Goal: Find specific page/section: Find specific page/section

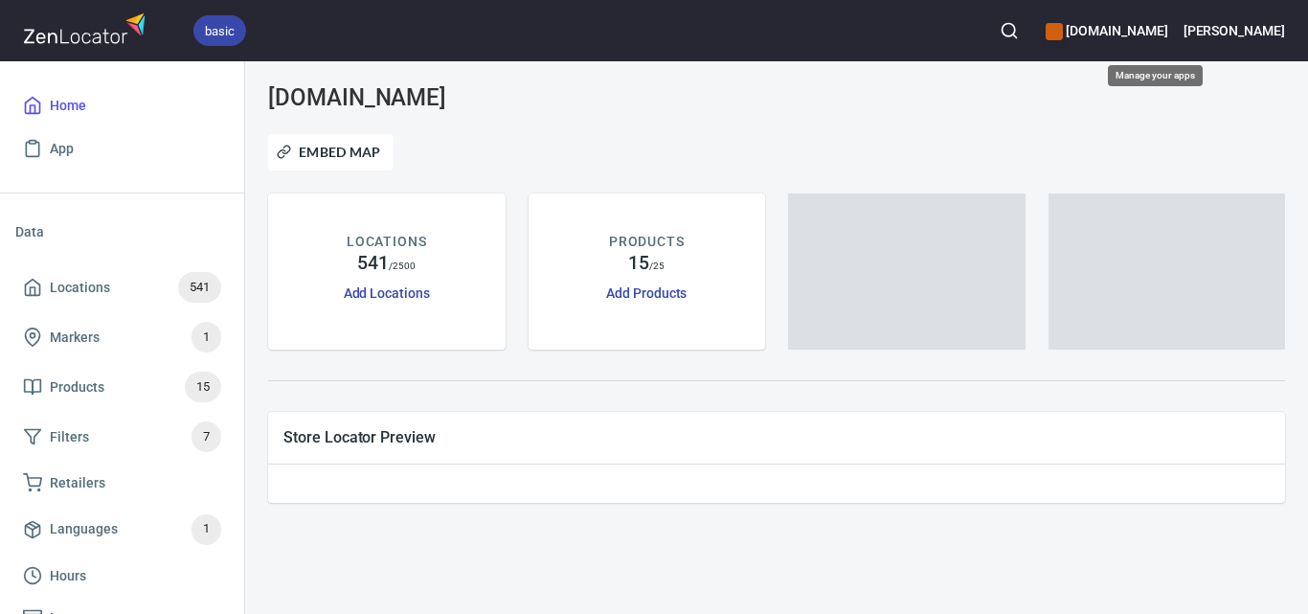
click at [1167, 23] on h6 "[DOMAIN_NAME]" at bounding box center [1107, 30] width 122 height 21
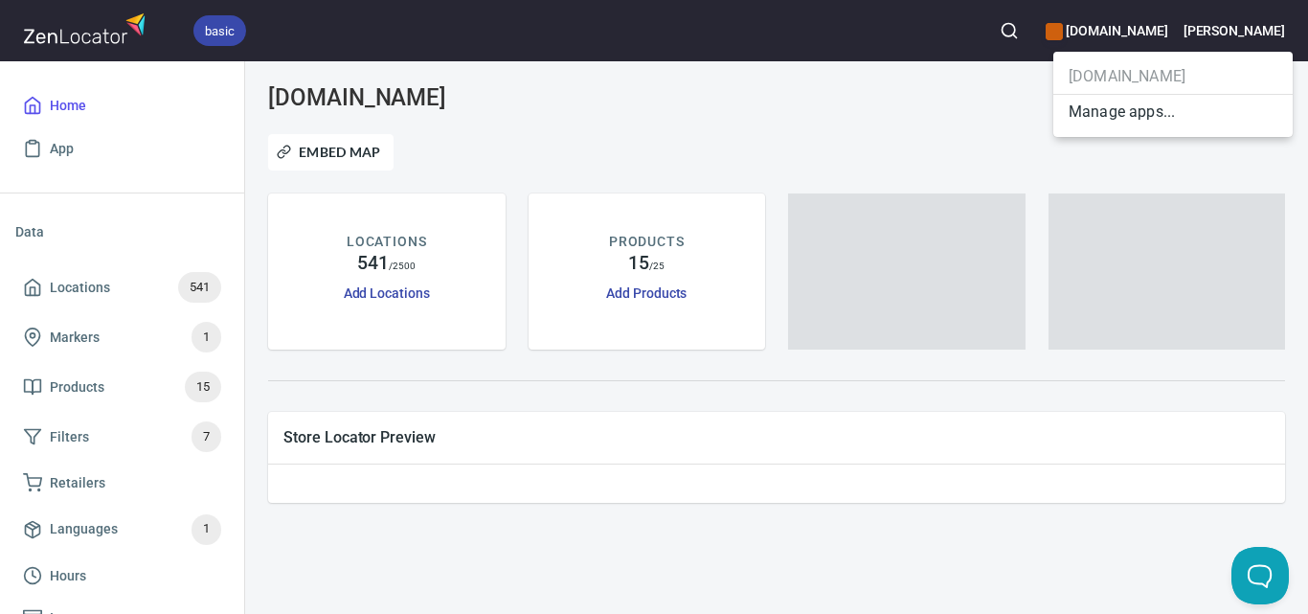
click at [1038, 21] on div at bounding box center [654, 307] width 1308 height 614
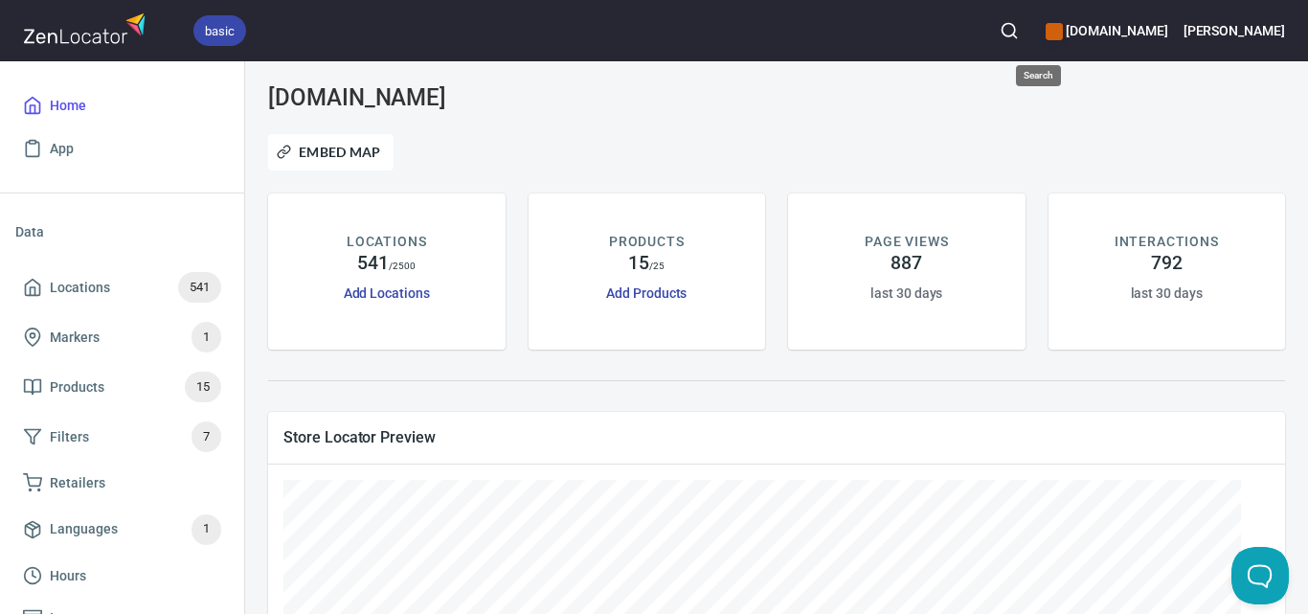
click at [1019, 34] on icon "button" at bounding box center [1009, 30] width 19 height 19
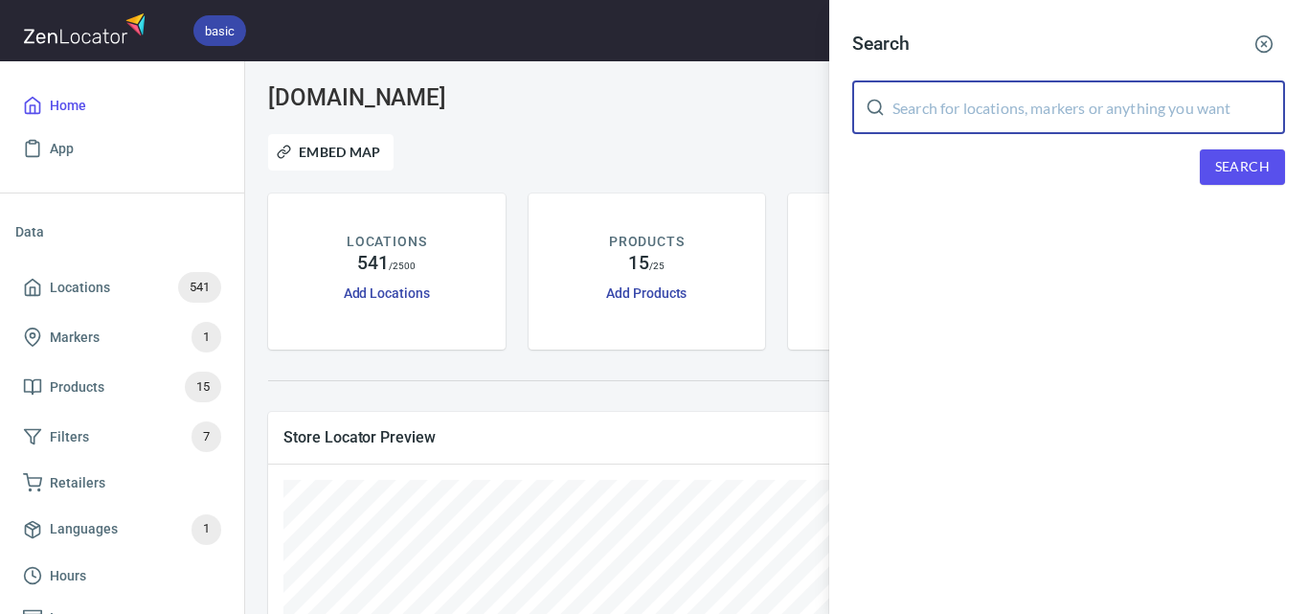
click at [1057, 116] on input "text" at bounding box center [1089, 107] width 393 height 54
paste input "Kooyong Lawn Tennis Club"
type input "Kooyong Lawn Tennis Club"
click at [1217, 170] on span "Search" at bounding box center [1242, 167] width 55 height 24
